Goal: Information Seeking & Learning: Learn about a topic

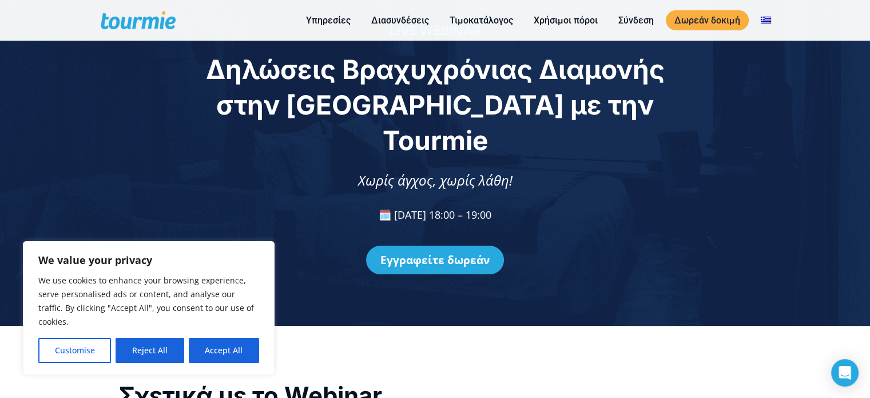
click at [225, 352] on button "Accept All" at bounding box center [224, 350] width 70 height 25
checkbox input "true"
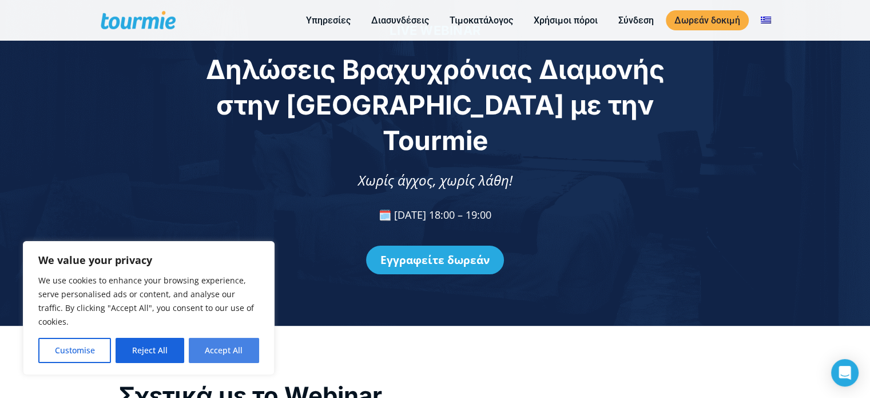
checkbox input "true"
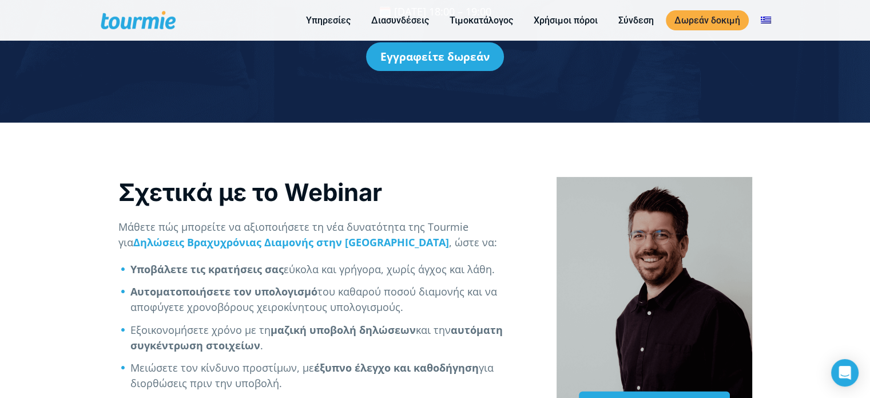
scroll to position [217, 0]
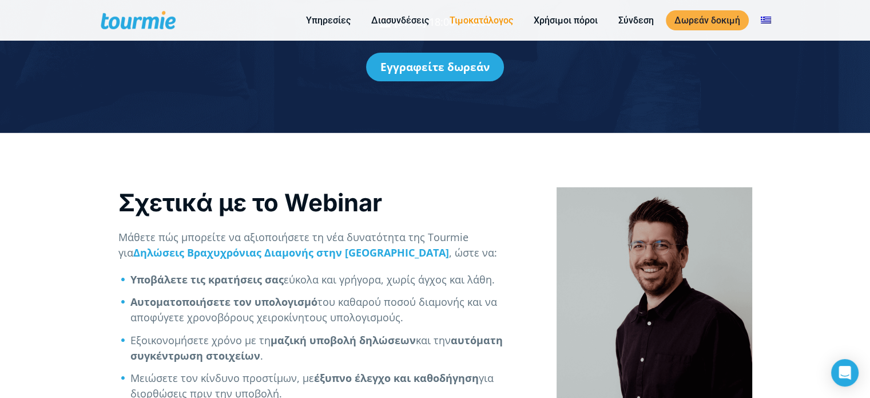
click at [483, 20] on link "Τιμοκατάλογος" at bounding box center [481, 20] width 81 height 14
